Goal: Task Accomplishment & Management: Manage account settings

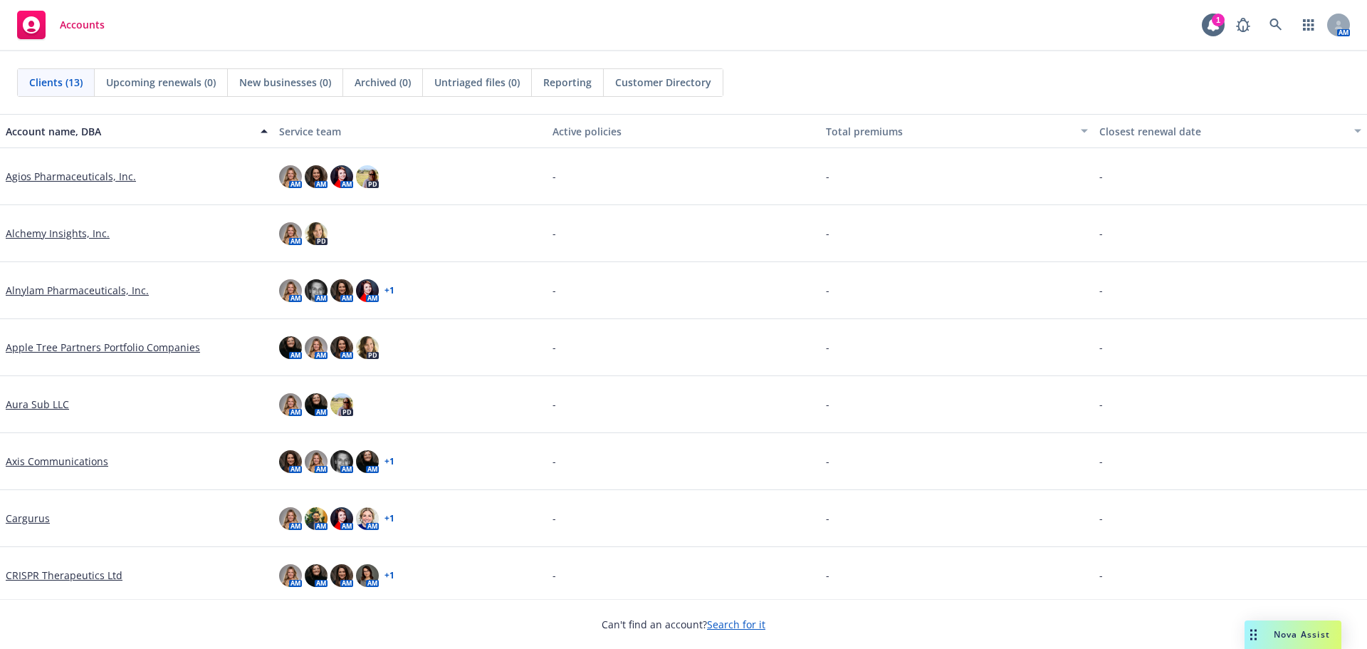
click at [1272, 627] on div "Nova Assist" at bounding box center [1293, 634] width 97 height 28
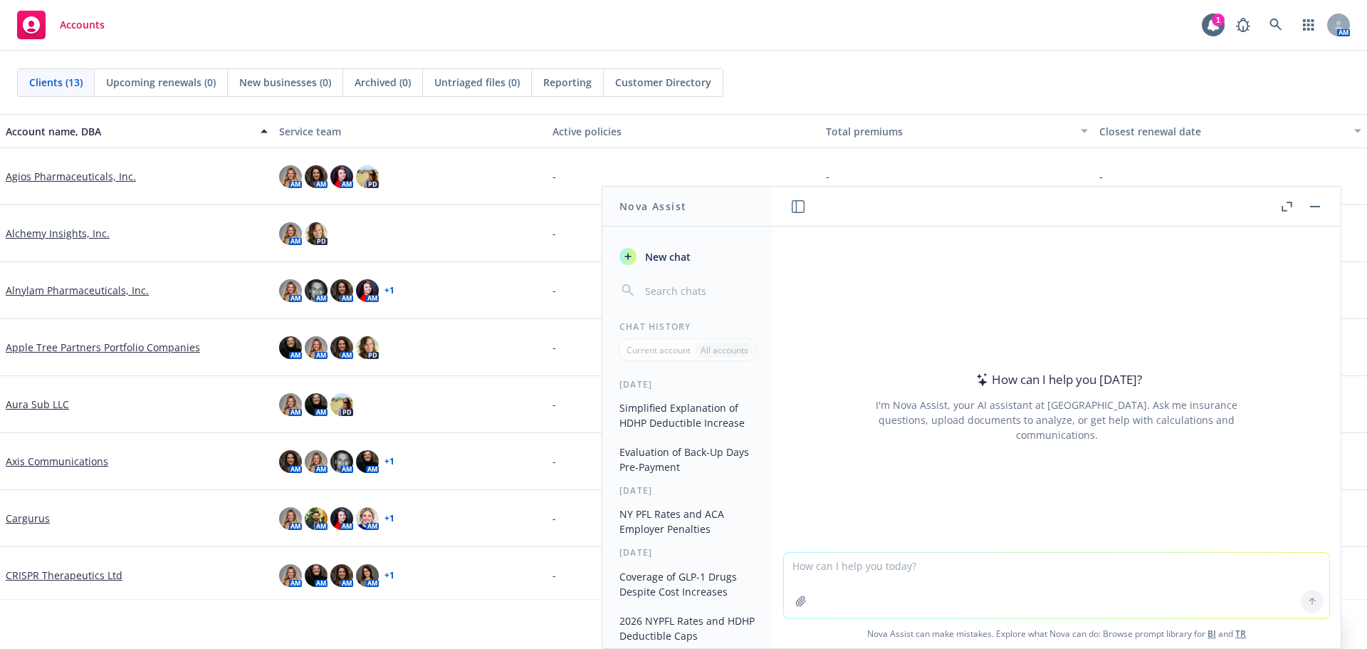
click at [872, 563] on textarea at bounding box center [1056, 586] width 545 height 66
drag, startPoint x: 956, startPoint y: 570, endPoint x: 752, endPoint y: 563, distance: 203.8
click at [772, 563] on div "Nova Assist New chat Chat History Current account All accounts [DATE] Simplifie…" at bounding box center [1057, 417] width 570 height 463
paste textarea "We are increasing our Dependent Care FSA contribution limit from $5,000 to $7,5…"
click at [793, 566] on textarea "We are increasing our Dependent Care FSA contribution limit from $5,000 to $7,5…" at bounding box center [1056, 584] width 545 height 67
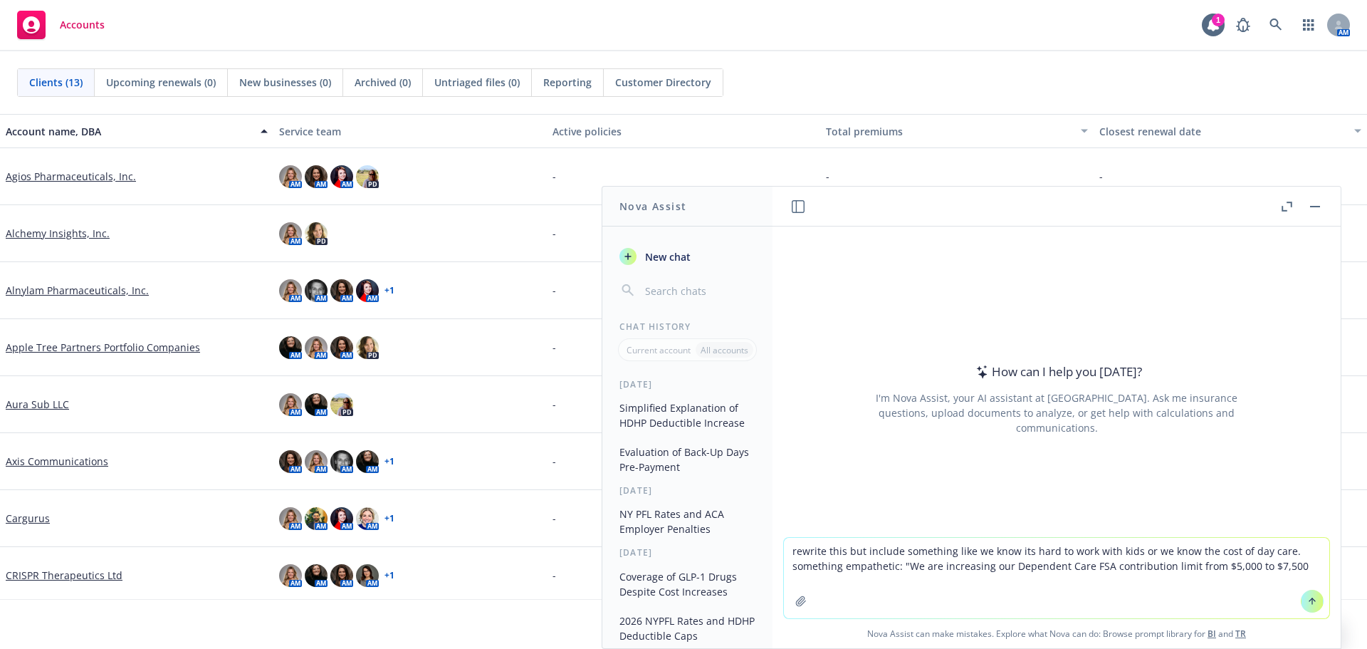
click at [1287, 568] on textarea "rewrite this but include something like we know its hard to work with kids or w…" at bounding box center [1056, 578] width 545 height 80
type textarea "rewrite this but include something like we know its hard to work with kids or w…"
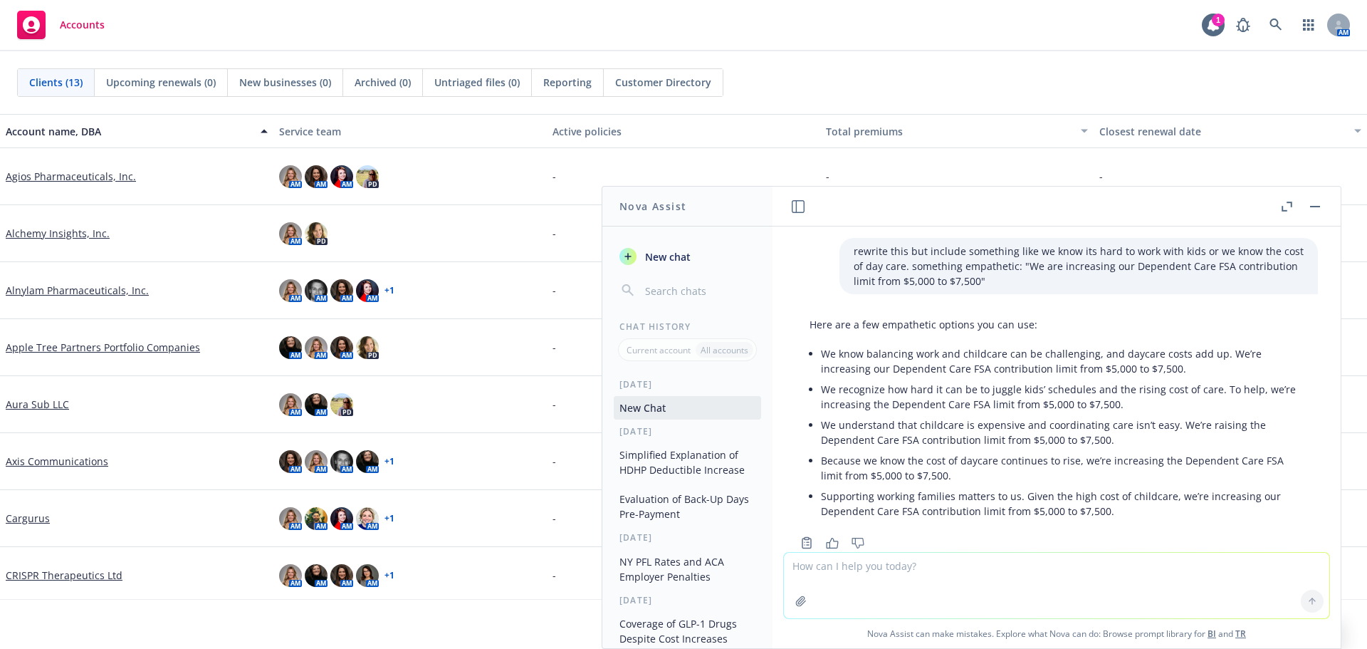
scroll to position [35, 0]
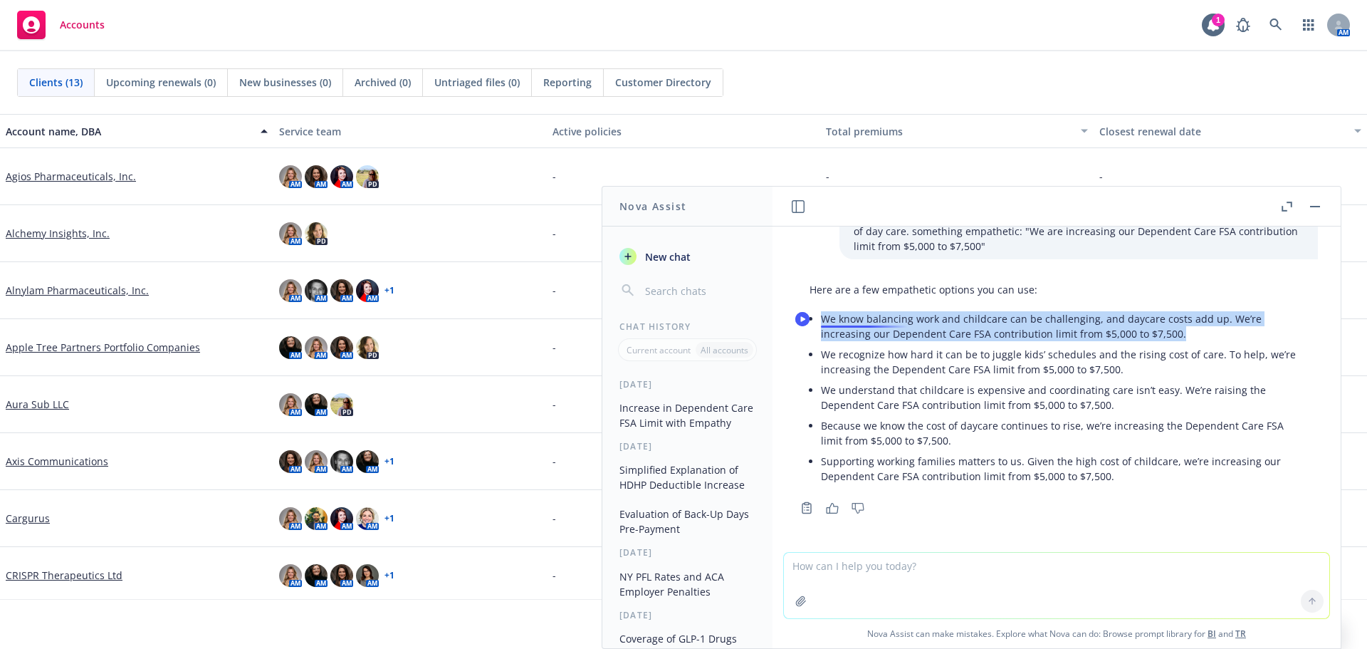
drag, startPoint x: 1182, startPoint y: 334, endPoint x: 825, endPoint y: 323, distance: 357.6
click at [825, 323] on p "We know balancing work and childcare can be challenging, and daycare costs add …" at bounding box center [1062, 326] width 483 height 30
copy p "We know balancing work and childcare can be challenging, and daycare costs add …"
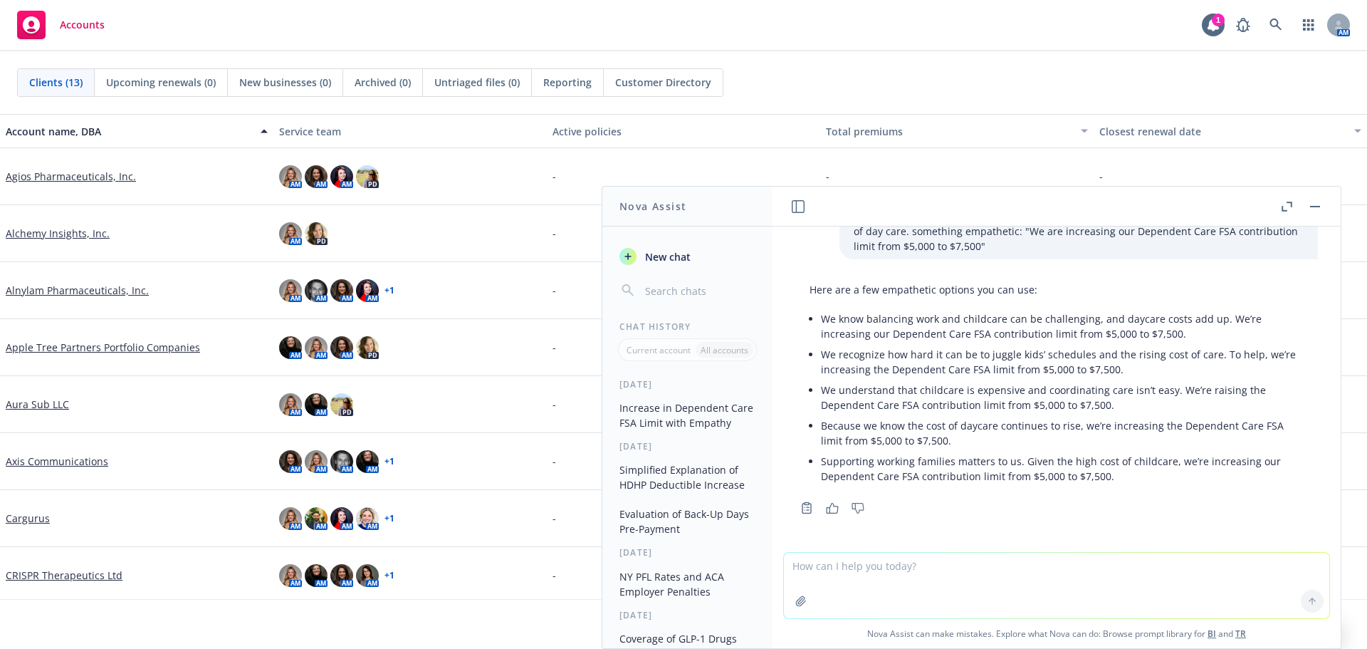
click at [856, 568] on textarea at bounding box center [1056, 586] width 545 height 66
paste textarea "We know balancing work and childcare can be challenging, and daycare costs add …"
type textarea "rewrite: We know balancing work and childcare can be challenging, and daycare c…"
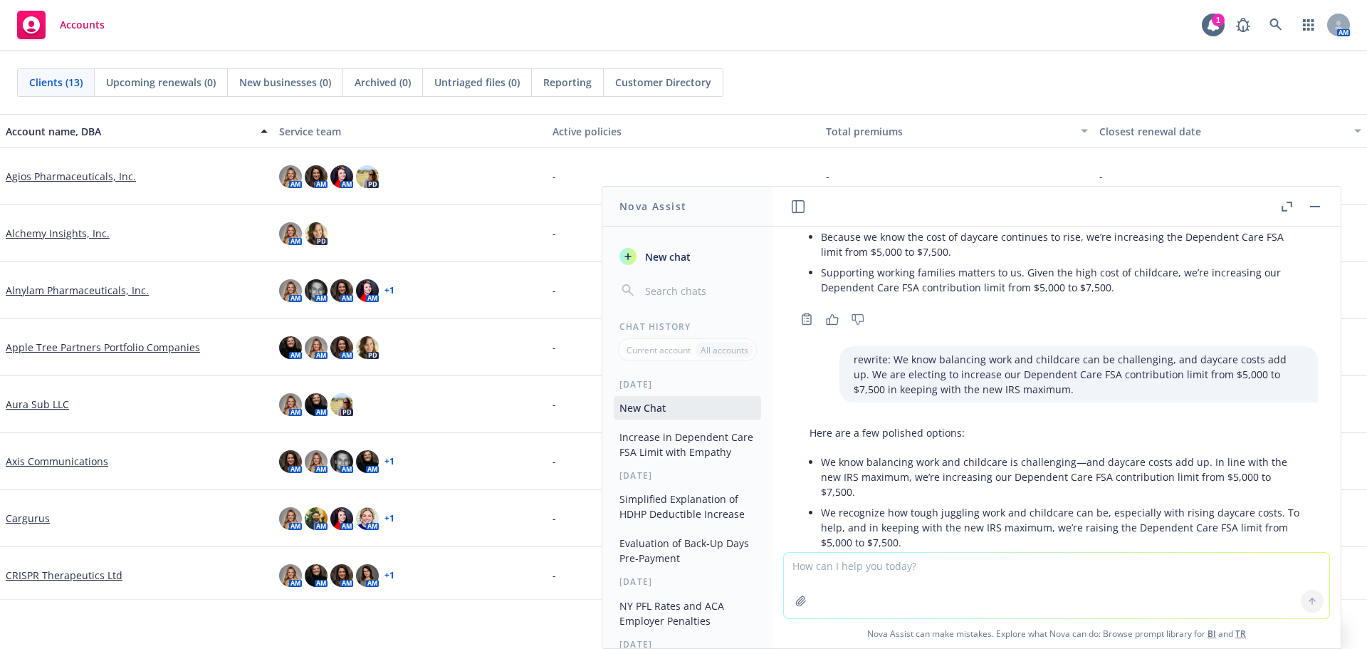
scroll to position [361, 0]
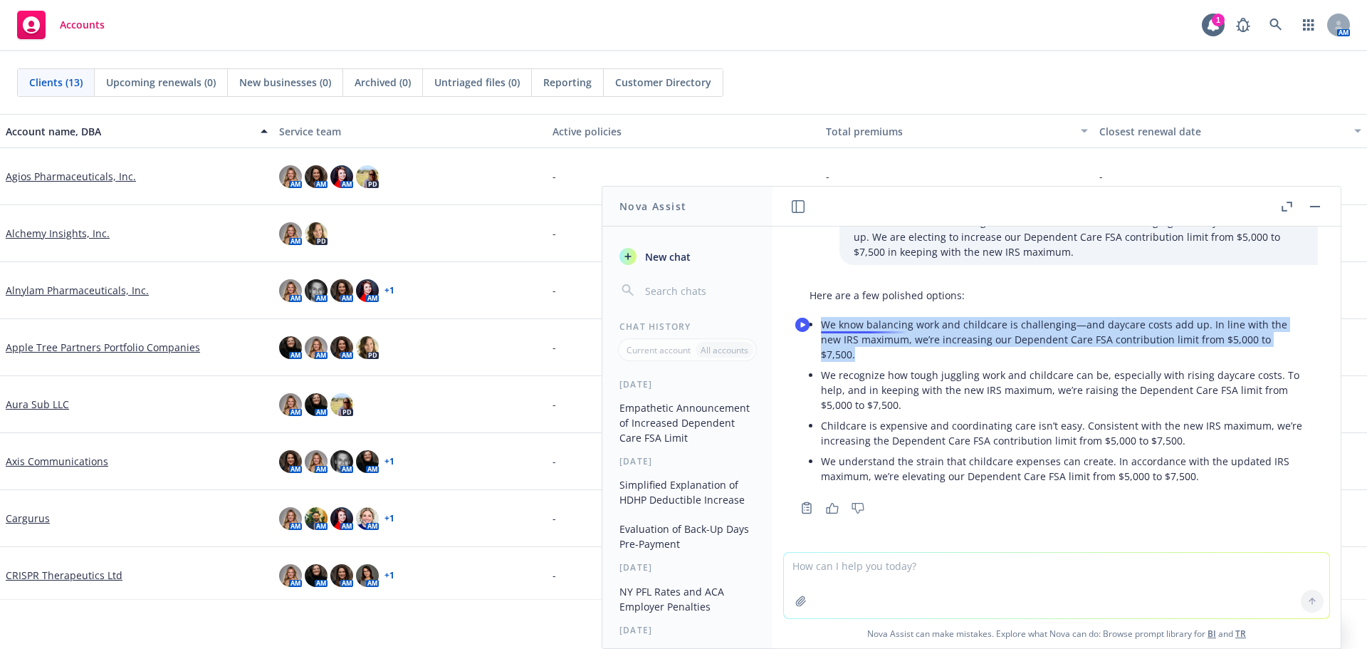
drag, startPoint x: 872, startPoint y: 357, endPoint x: 824, endPoint y: 328, distance: 56.3
click at [824, 328] on p "We know balancing work and childcare is challenging—and daycare costs add up. I…" at bounding box center [1062, 339] width 483 height 45
copy p "We know balancing work and childcare is challenging—and daycare costs add up. I…"
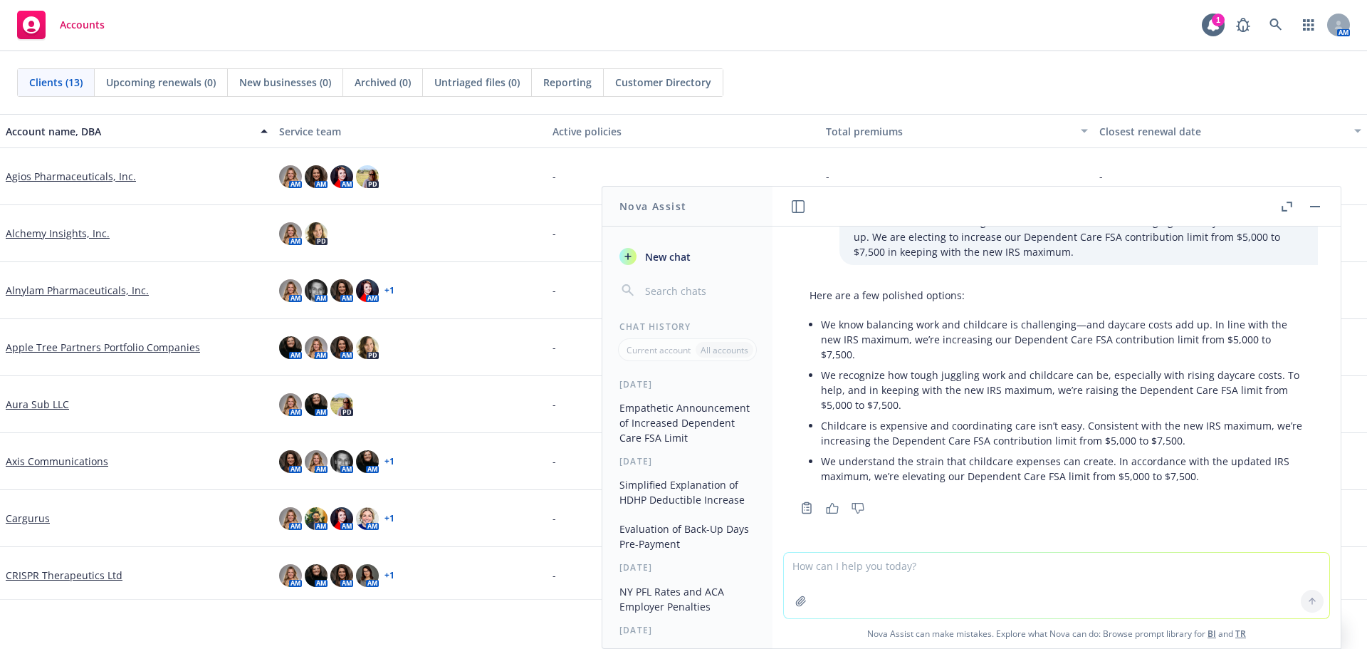
click at [854, 564] on textarea at bounding box center [1056, 586] width 545 height 66
paste textarea "CarGurus will maintain the same, generous, cost share as [DATE]. Below are your…"
type textarea "rewrite: CarGurus will maintain the same, generous, cost share as [DATE]. Below…"
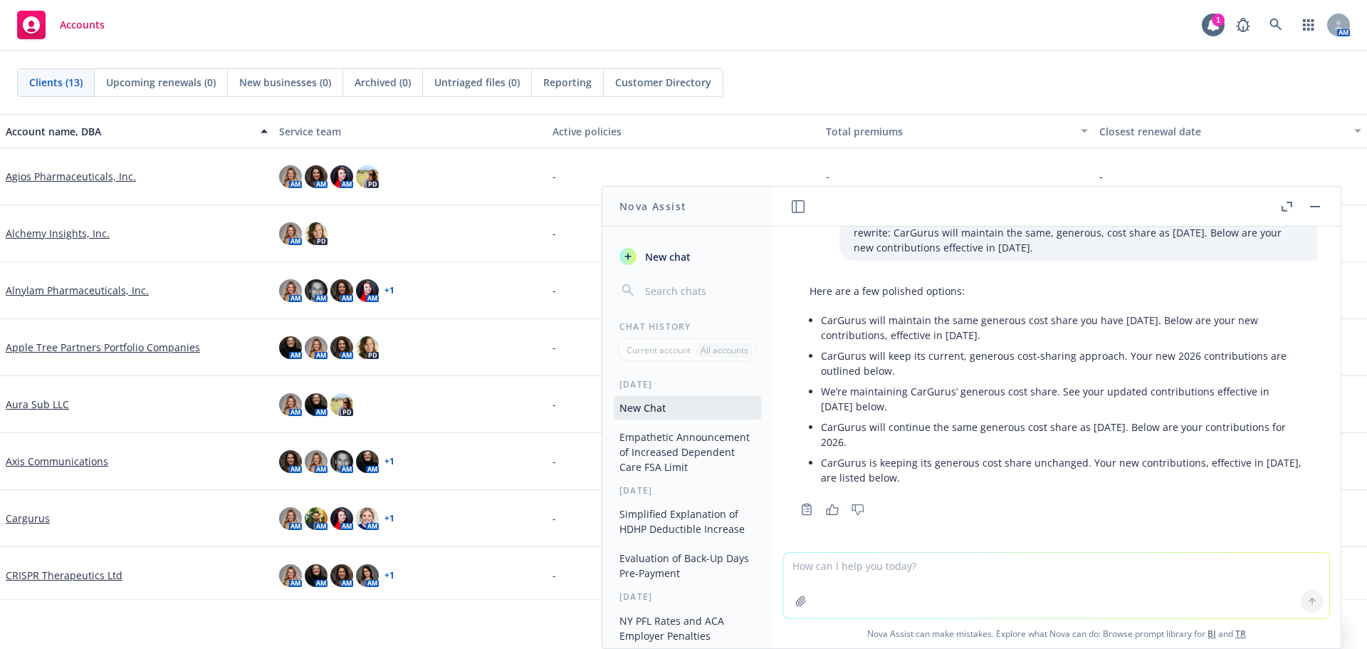
scroll to position [678, 0]
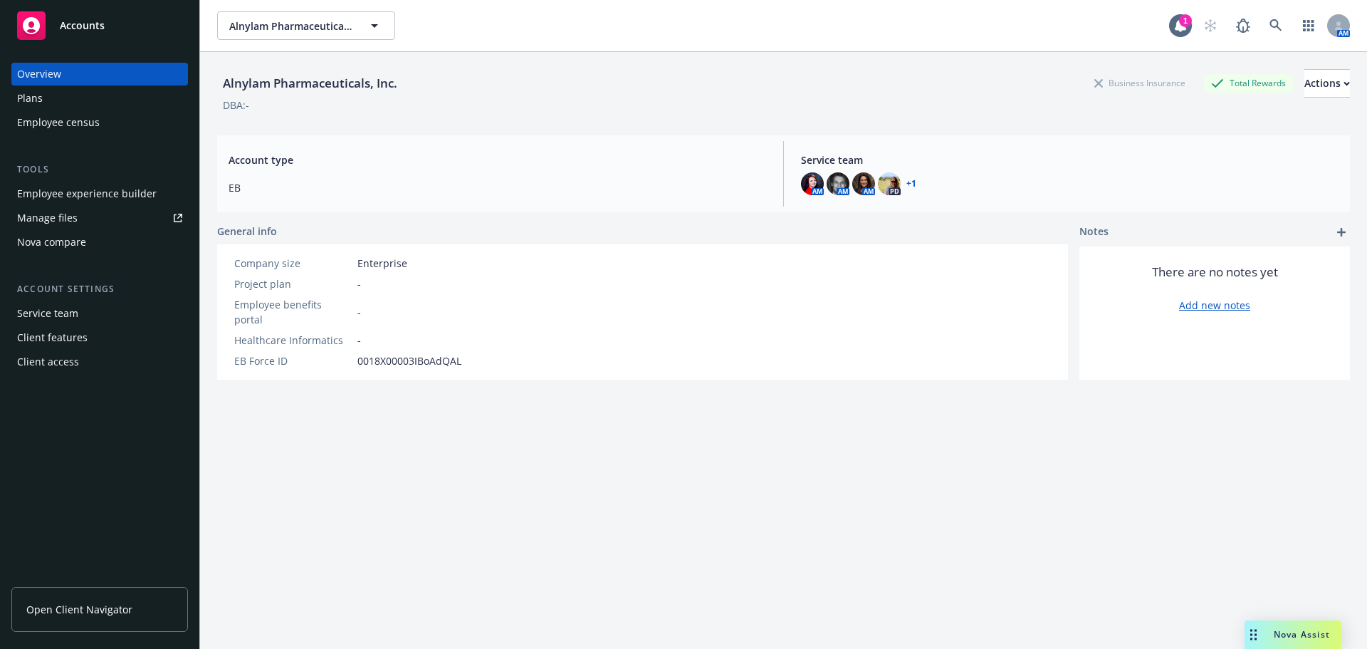
click at [112, 216] on link "Manage files" at bounding box center [99, 218] width 177 height 23
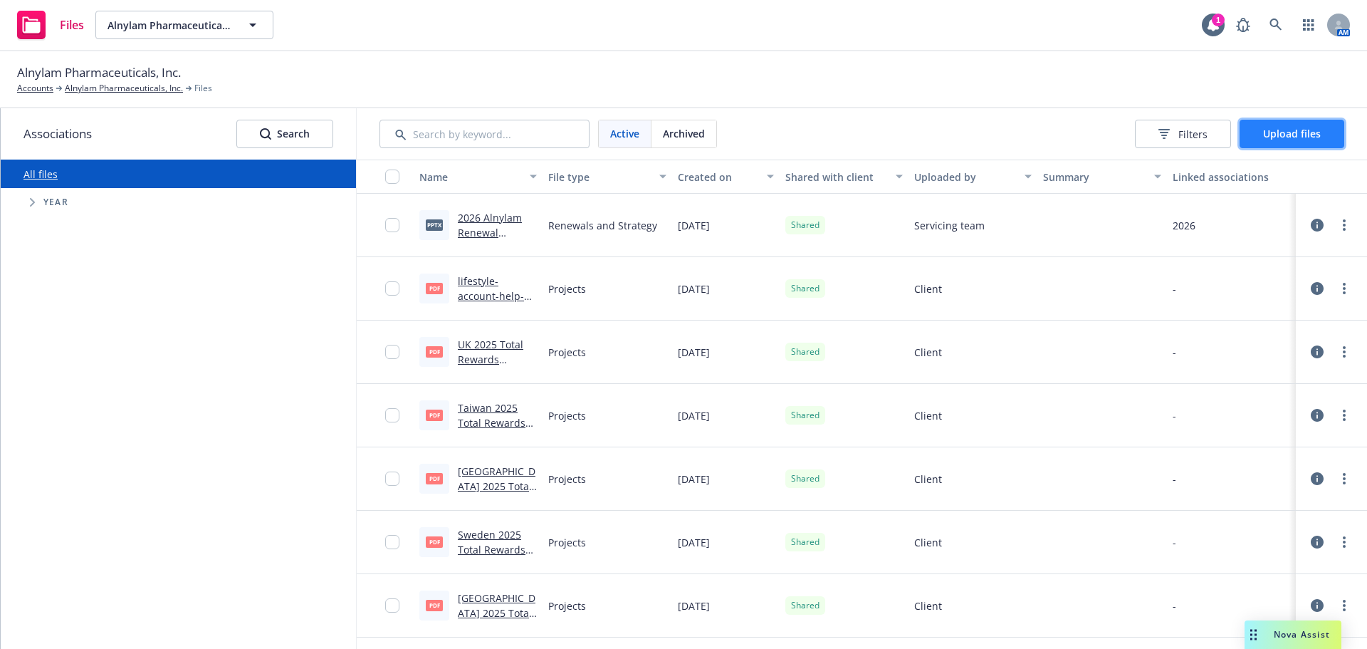
click at [1276, 139] on span "Upload files" at bounding box center [1292, 134] width 58 height 14
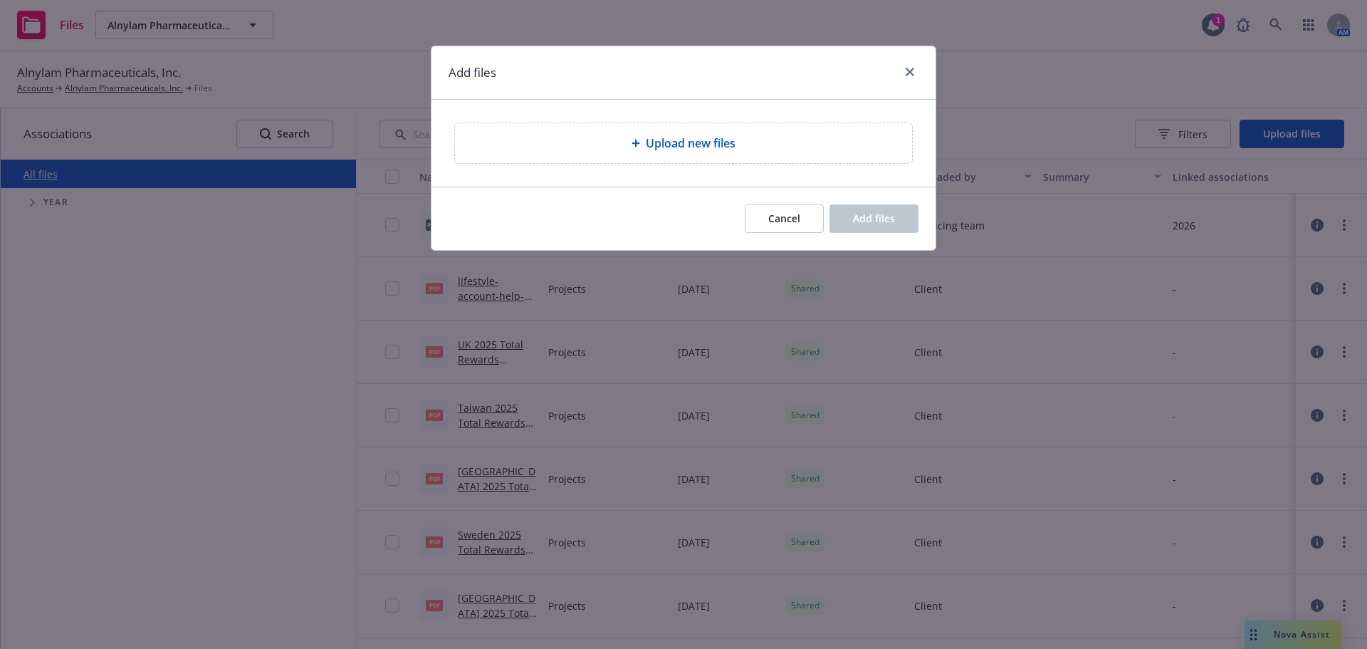
click at [674, 147] on span "Upload new files" at bounding box center [691, 143] width 90 height 17
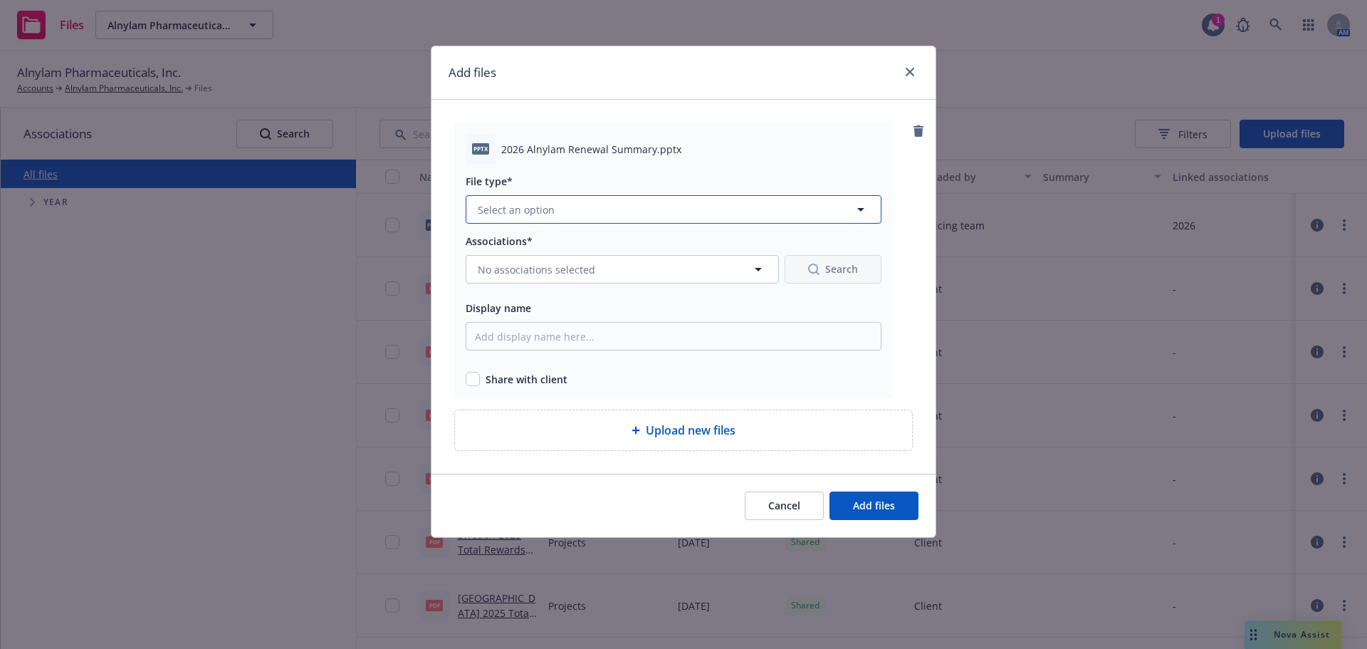
click at [540, 212] on span "Select an option" at bounding box center [516, 209] width 77 height 15
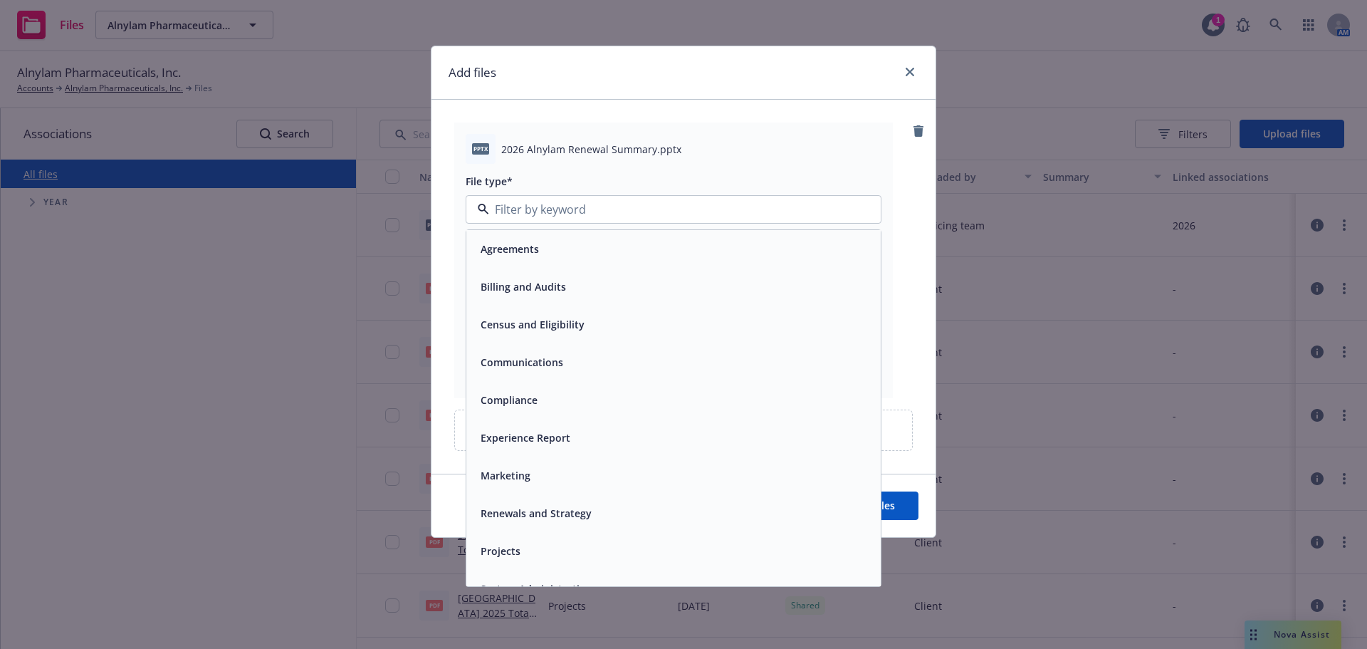
click at [571, 506] on span "Renewals and Strategy" at bounding box center [536, 513] width 111 height 15
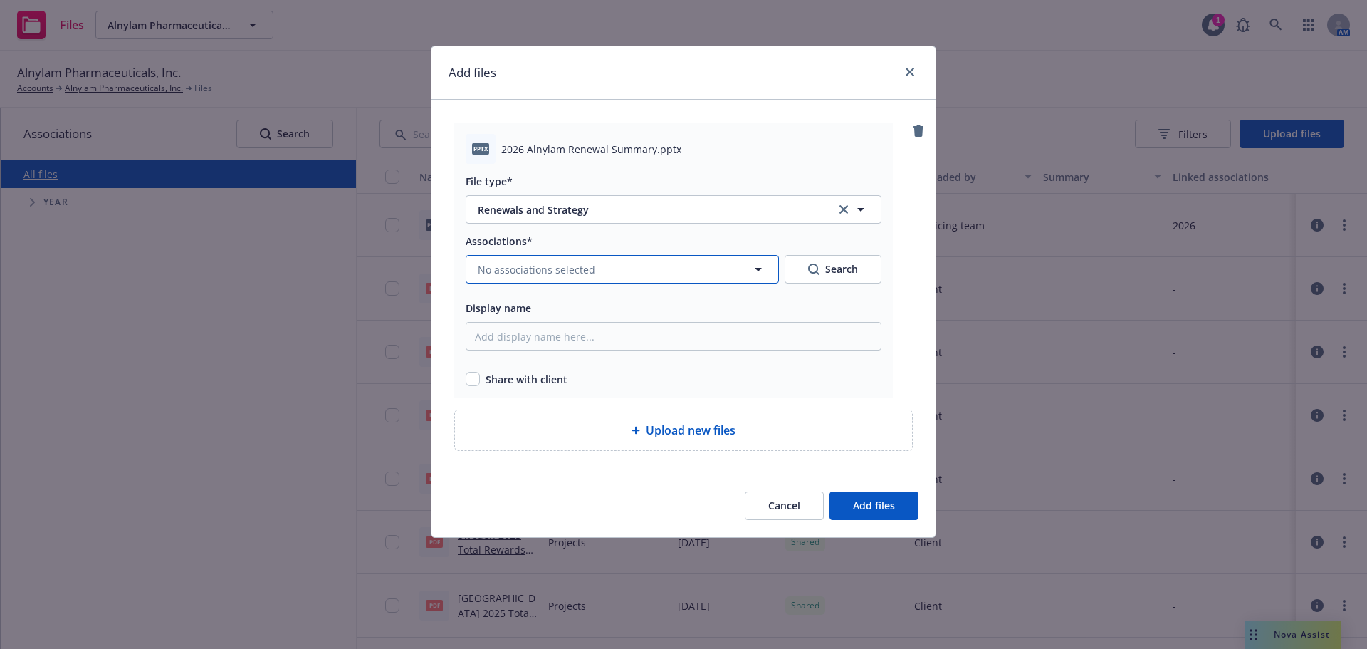
click at [514, 275] on span "No associations selected" at bounding box center [536, 269] width 117 height 15
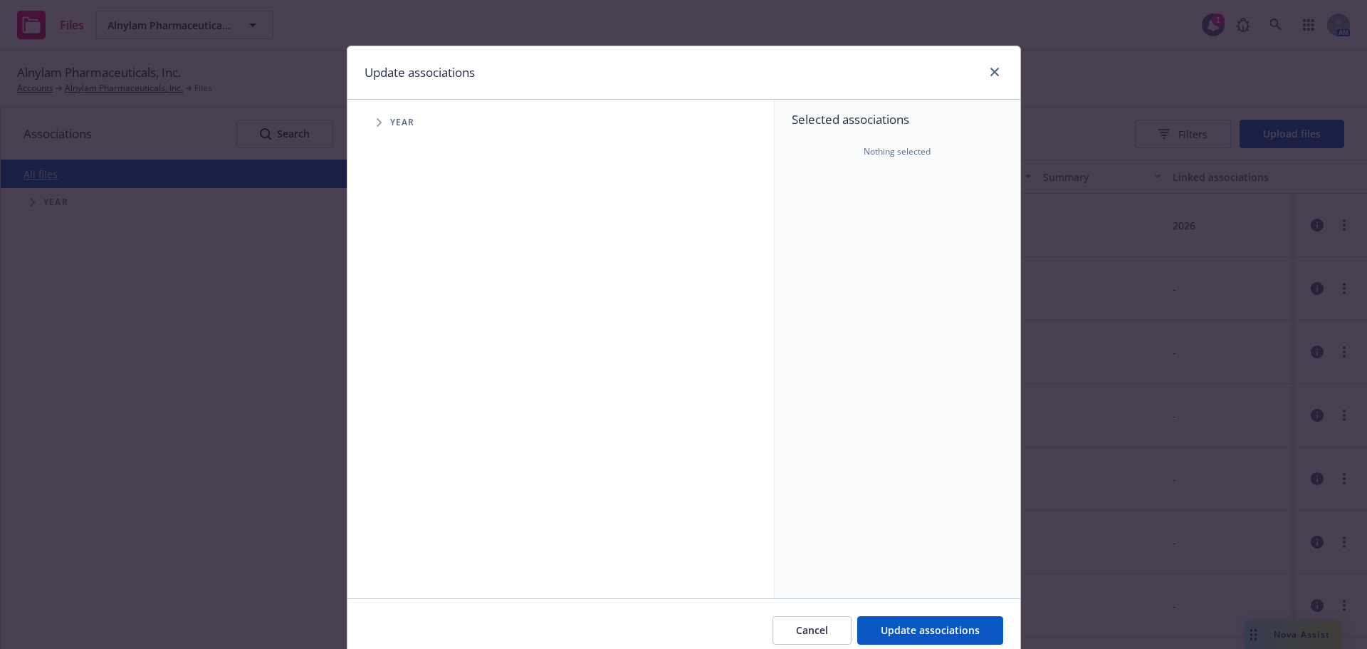
click at [377, 122] on icon "Tree Example" at bounding box center [379, 122] width 5 height 9
click at [408, 351] on input "Tree Example" at bounding box center [415, 350] width 14 height 14
checkbox input "true"
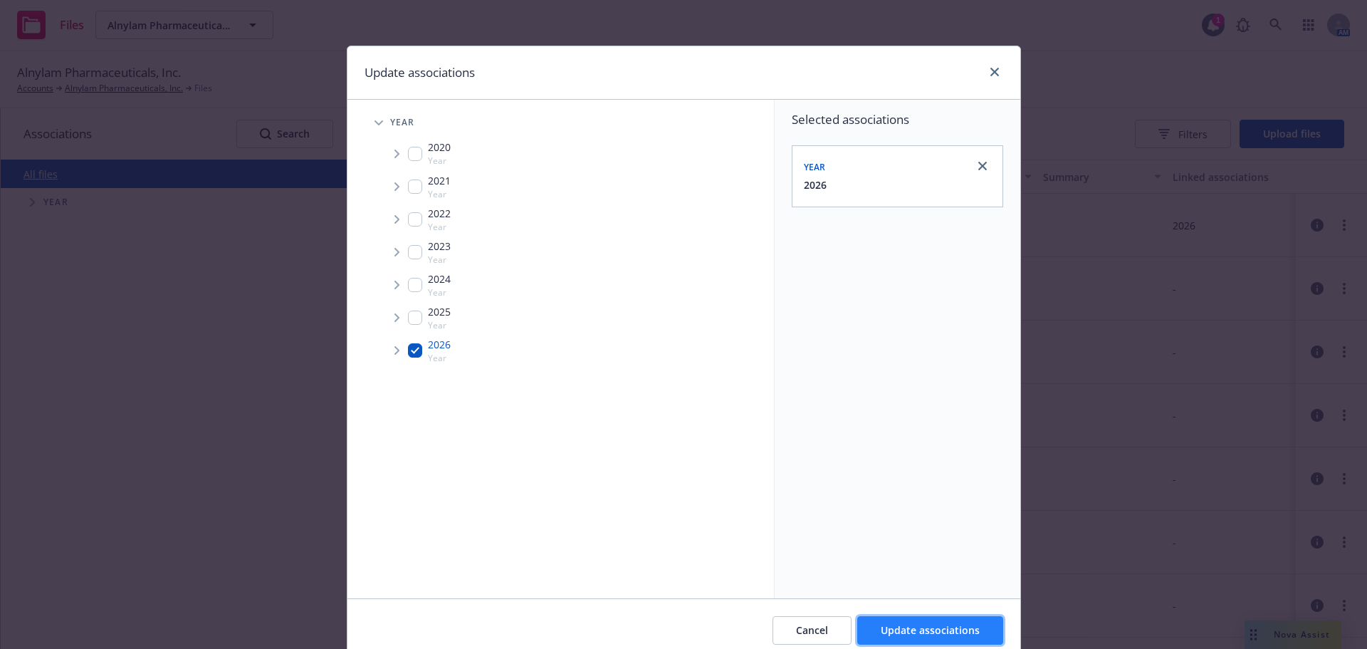
click at [946, 627] on span "Update associations" at bounding box center [930, 630] width 99 height 14
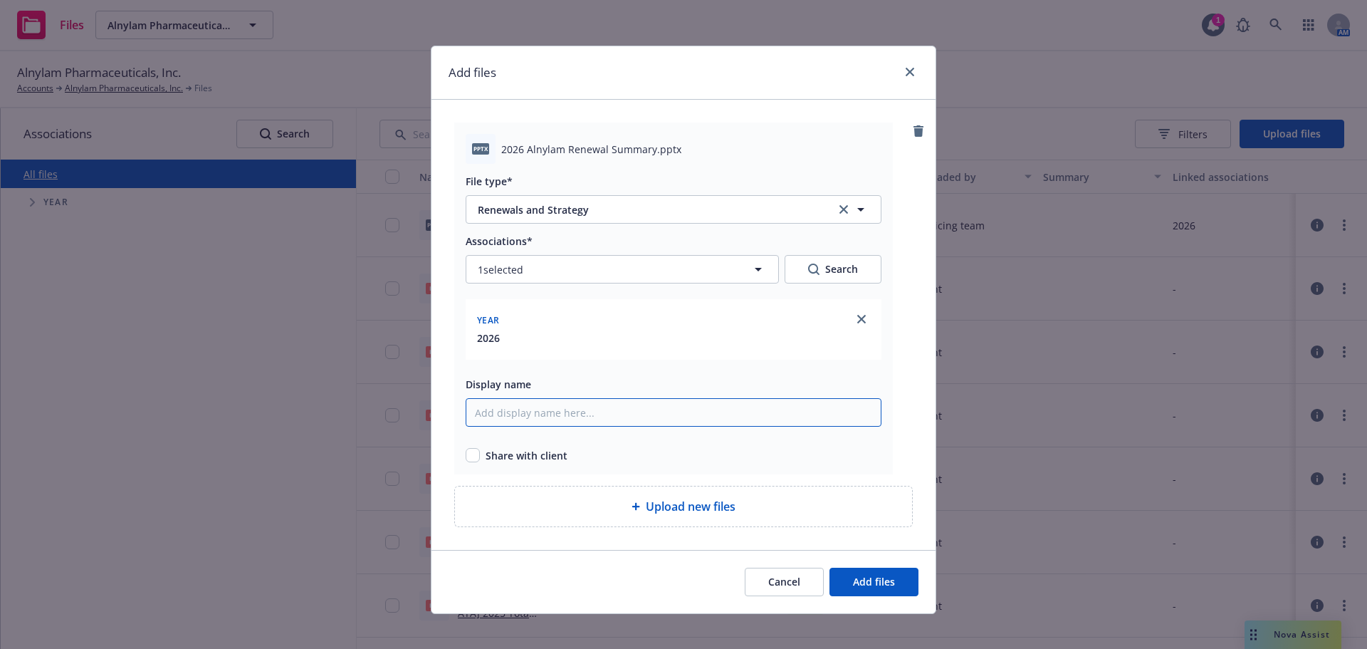
click at [540, 410] on input "Display name" at bounding box center [674, 412] width 416 height 28
type input "R"
type input "2026 Alnylam Renewal Summary - Updated"
click at [471, 456] on input "checkbox" at bounding box center [473, 455] width 14 height 14
checkbox input "true"
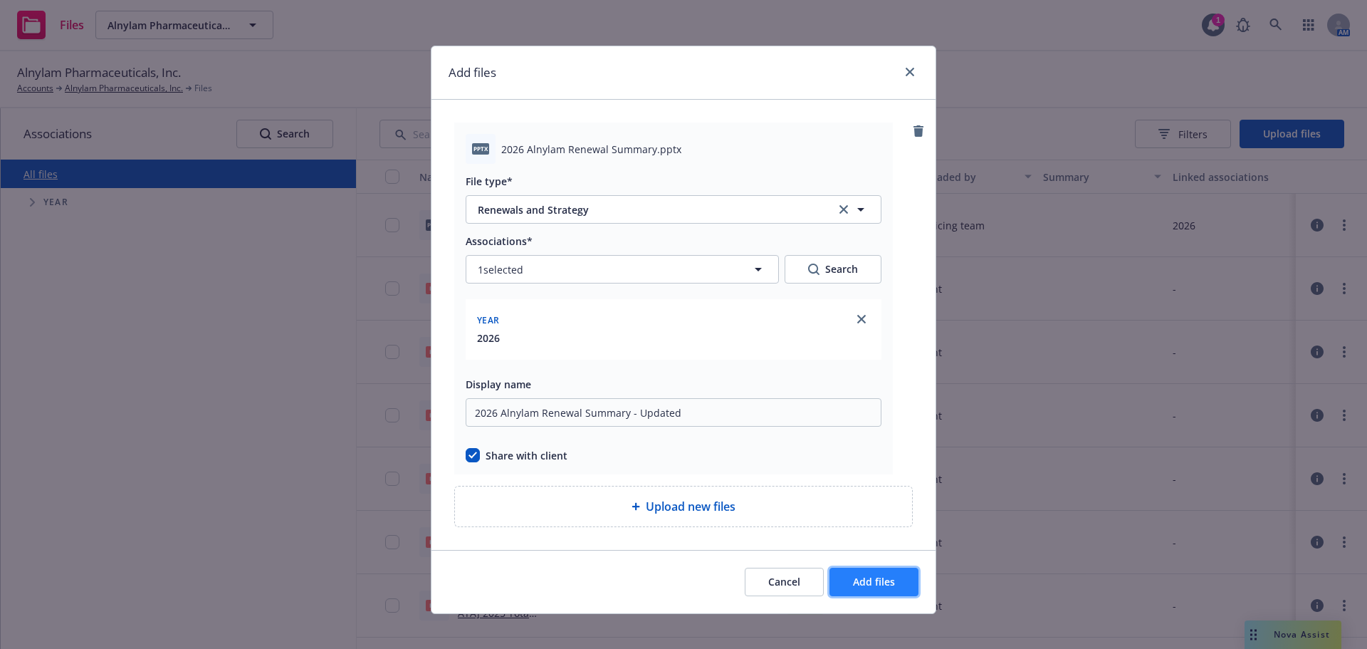
click at [879, 579] on span "Add files" at bounding box center [874, 582] width 42 height 14
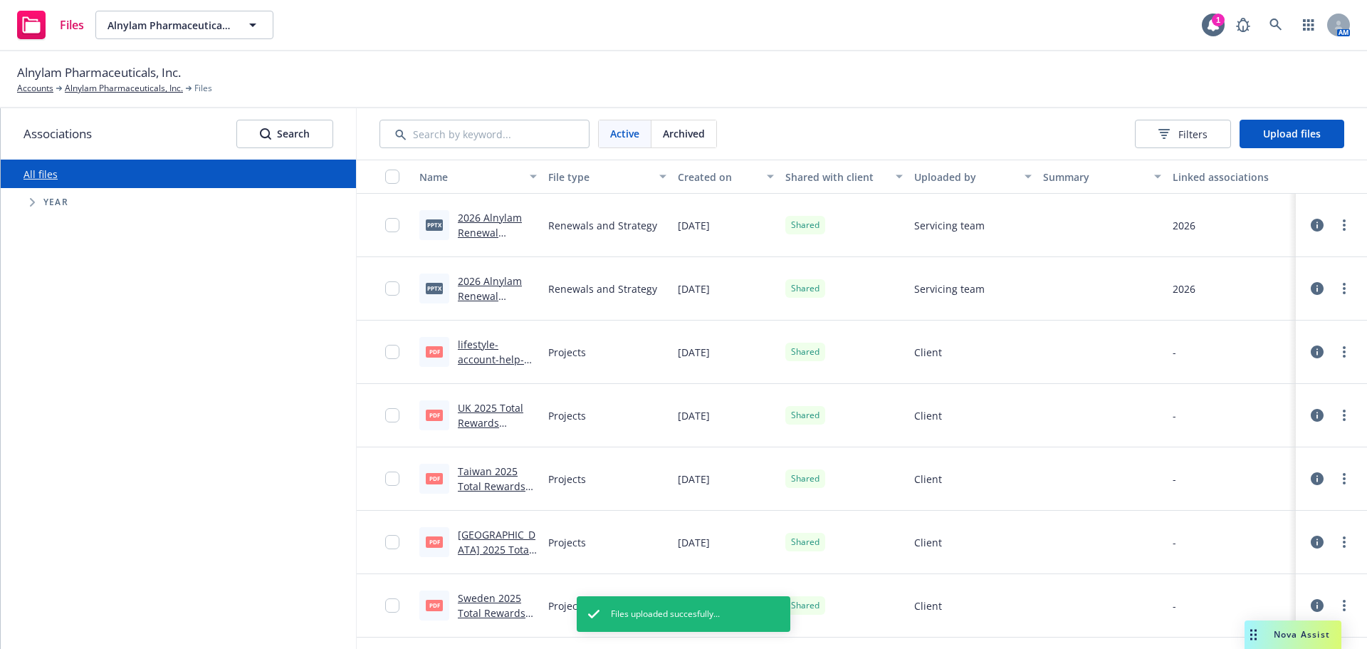
click at [484, 234] on link "2026 Alnylam Renewal Summary - Updated.pptx" at bounding box center [491, 240] width 66 height 58
